Goal: Share content

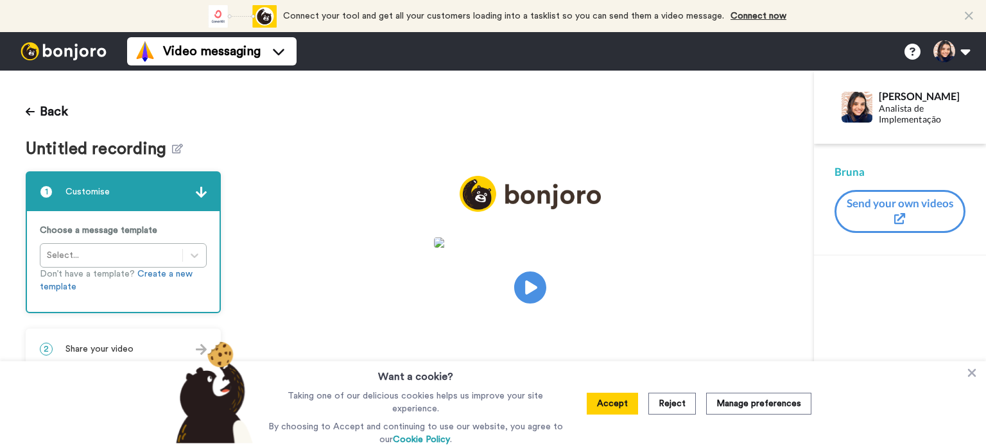
click at [167, 148] on span "Untitled recording" at bounding box center [99, 149] width 146 height 19
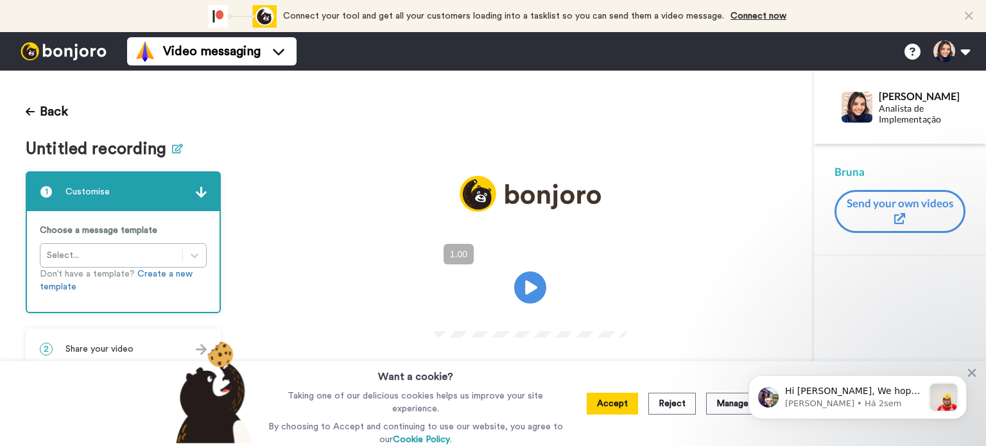
click at [176, 149] on icon at bounding box center [177, 149] width 11 height 10
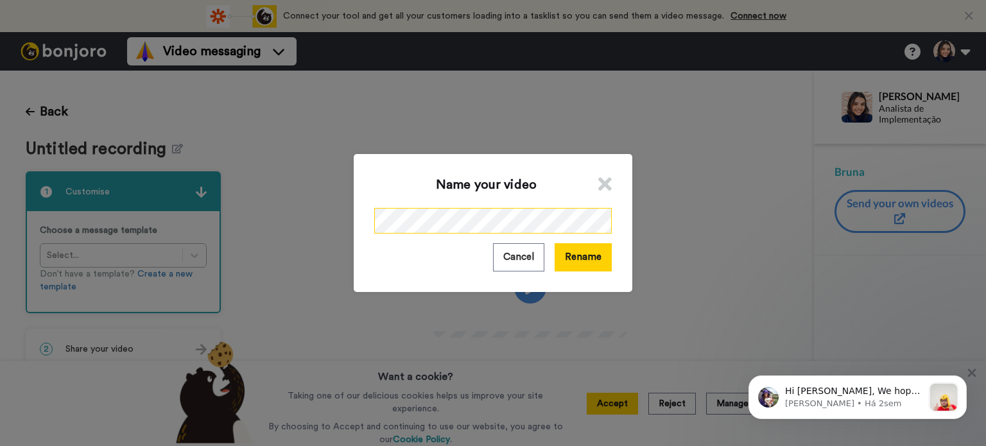
click at [280, 226] on div "Name your video Cancel Rename" at bounding box center [493, 223] width 986 height 446
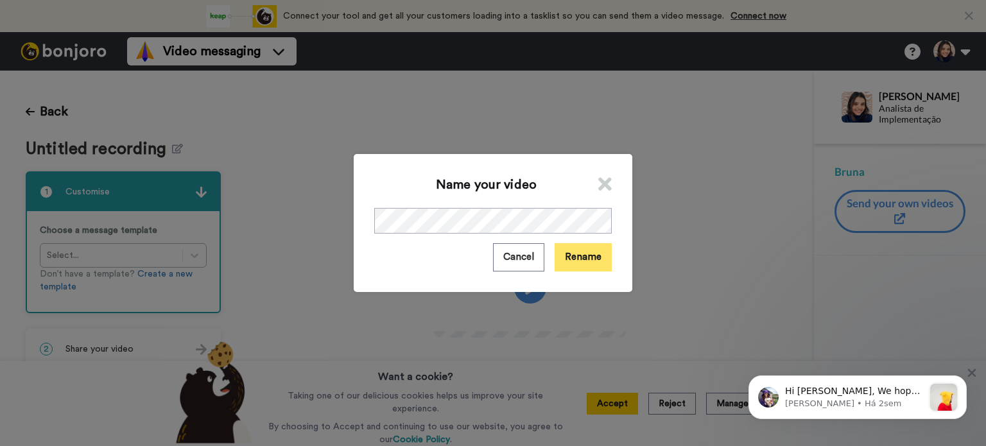
click at [572, 271] on button "Rename" at bounding box center [583, 257] width 57 height 28
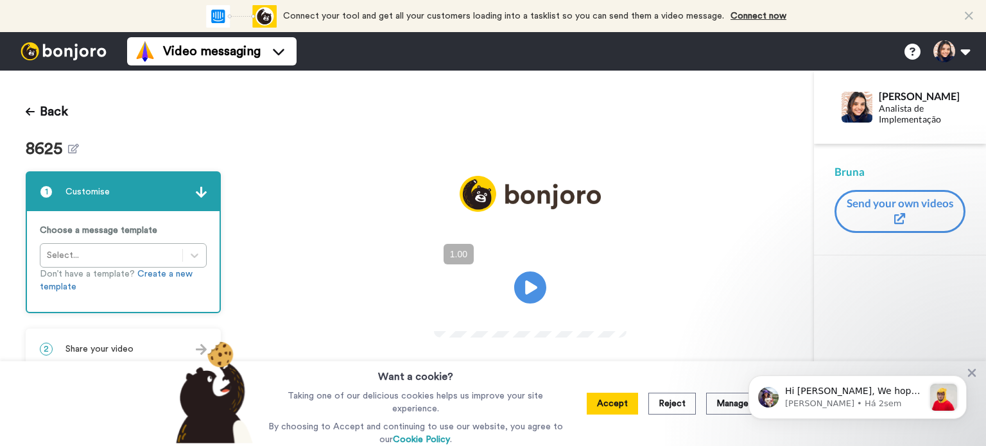
click at [74, 341] on div "2 Share your video" at bounding box center [123, 349] width 193 height 39
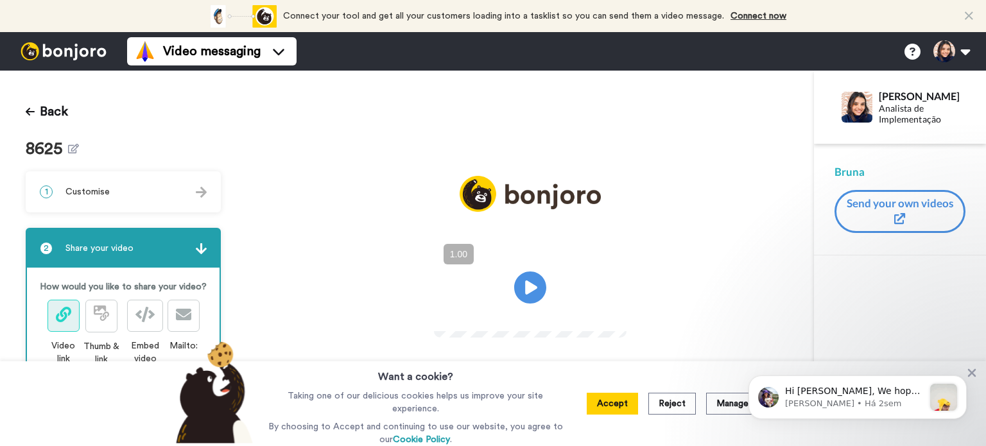
scroll to position [67, 0]
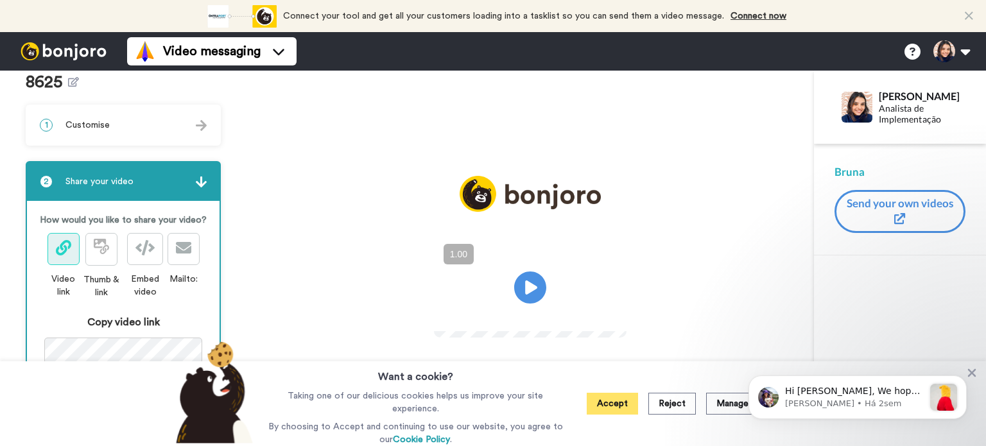
click at [611, 398] on button "Accept" at bounding box center [612, 404] width 51 height 22
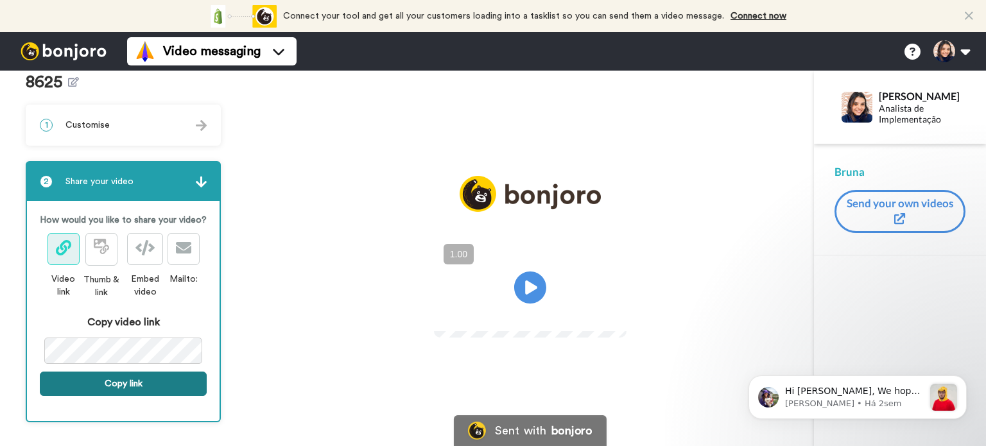
click at [110, 396] on button "Copy link" at bounding box center [123, 384] width 167 height 24
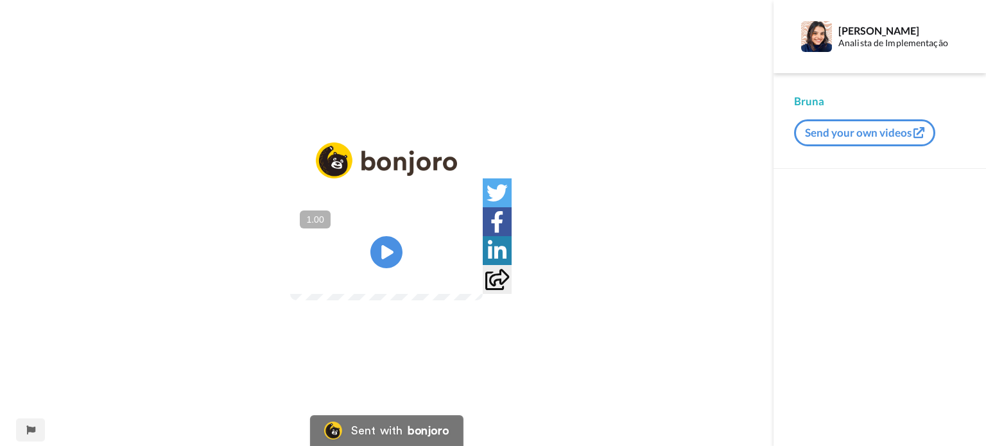
click at [410, 254] on video at bounding box center [386, 252] width 193 height 96
